Goal: Task Accomplishment & Management: Manage account settings

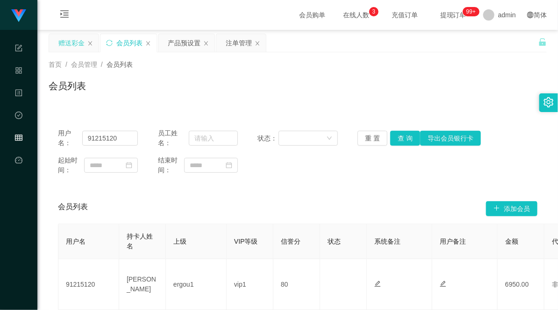
click at [68, 40] on div "赠送彩金" at bounding box center [71, 43] width 26 height 18
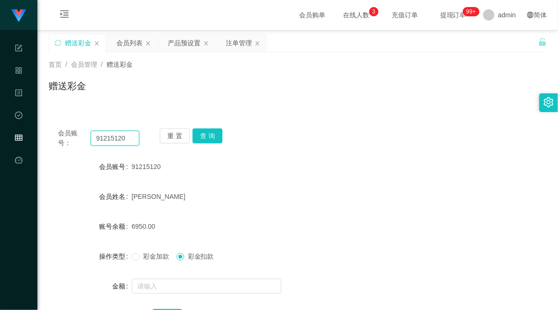
click at [108, 141] on input "91215120" at bounding box center [115, 138] width 49 height 15
click at [205, 134] on button "查 询" at bounding box center [208, 136] width 30 height 15
click at [68, 13] on icon "图标: menu-unfold" at bounding box center [64, 13] width 8 height 7
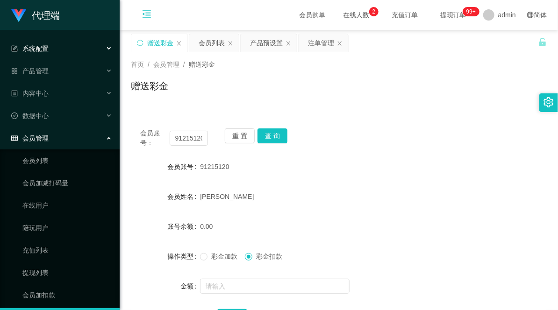
click at [34, 43] on div "系统配置" at bounding box center [60, 48] width 120 height 19
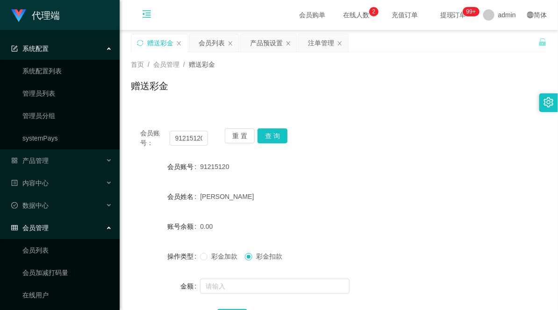
click at [78, 51] on div "系统配置" at bounding box center [60, 48] width 120 height 19
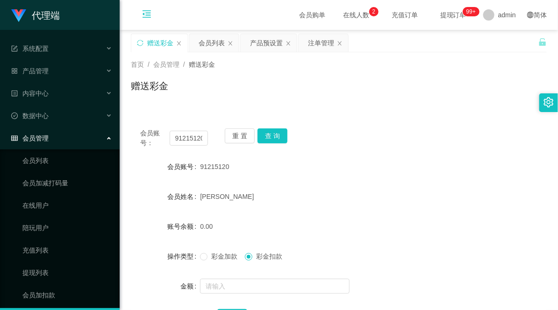
scroll to position [48, 0]
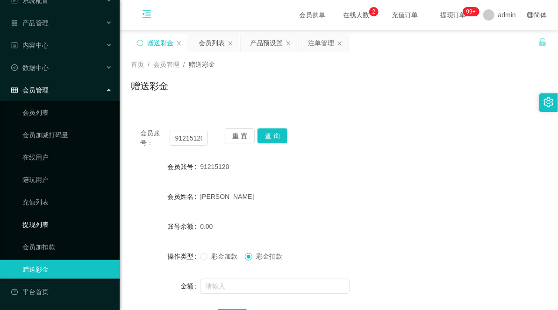
click at [53, 229] on link "提现列表" at bounding box center [67, 225] width 90 height 19
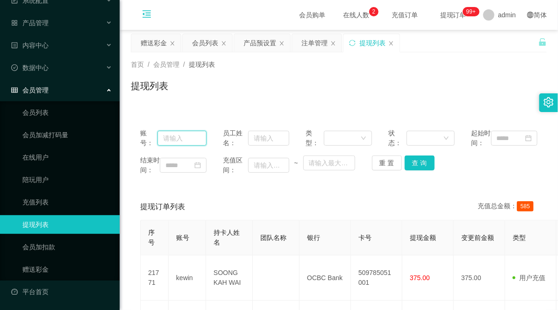
click at [186, 141] on input "text" at bounding box center [182, 138] width 49 height 15
click at [274, 143] on input "text" at bounding box center [268, 138] width 41 height 15
paste input "91215120"
type input "91215120"
click at [411, 171] on button "查 询" at bounding box center [420, 163] width 30 height 15
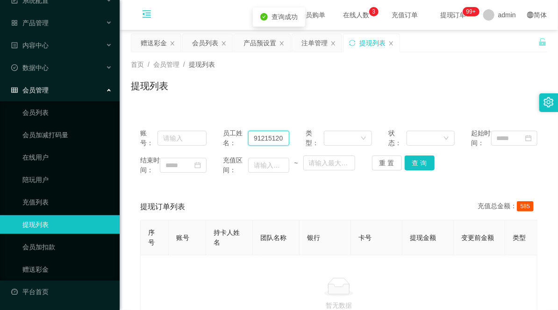
click at [274, 146] on input "91215120" at bounding box center [268, 138] width 41 height 15
click at [185, 143] on input "text" at bounding box center [182, 138] width 49 height 15
paste input "91215120"
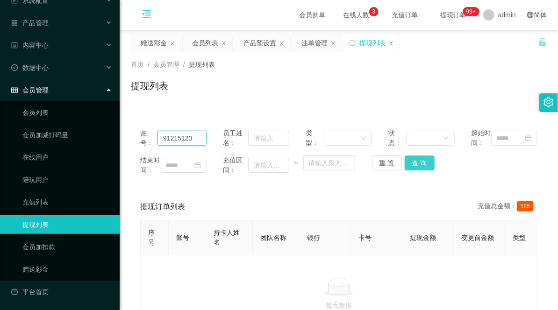
type input "91215120"
click at [416, 170] on button "查 询" at bounding box center [420, 163] width 30 height 15
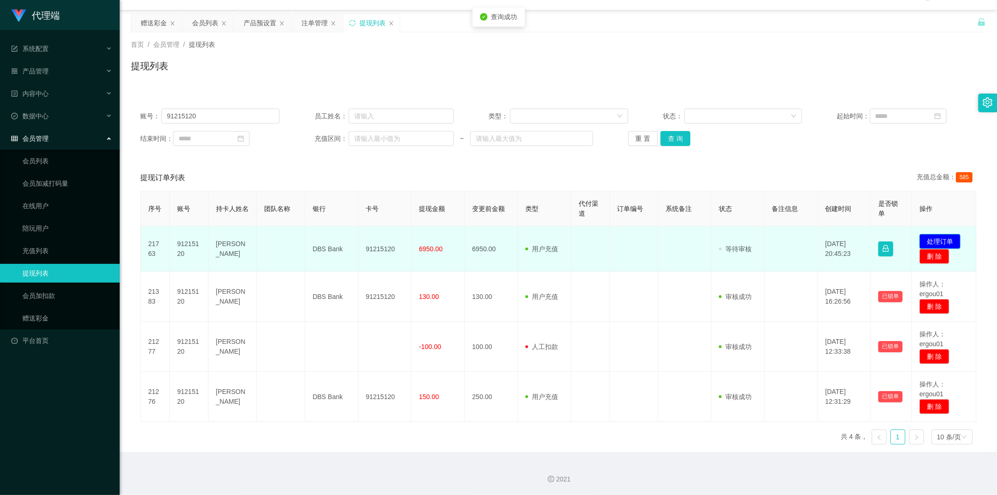
click at [558, 241] on button "处理订单" at bounding box center [940, 241] width 41 height 15
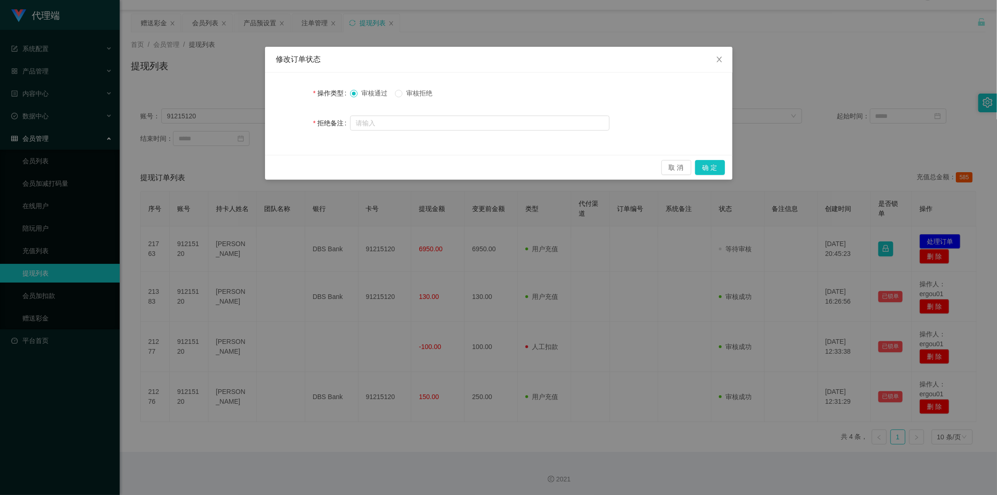
click at [433, 92] on span "审核拒绝" at bounding box center [420, 92] width 34 height 7
click at [558, 166] on button "确 定" at bounding box center [710, 167] width 30 height 15
